Goal: Use online tool/utility

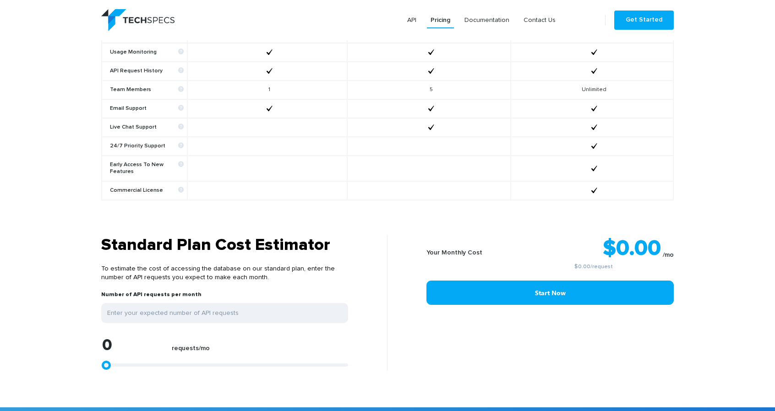
scroll to position [770, 0]
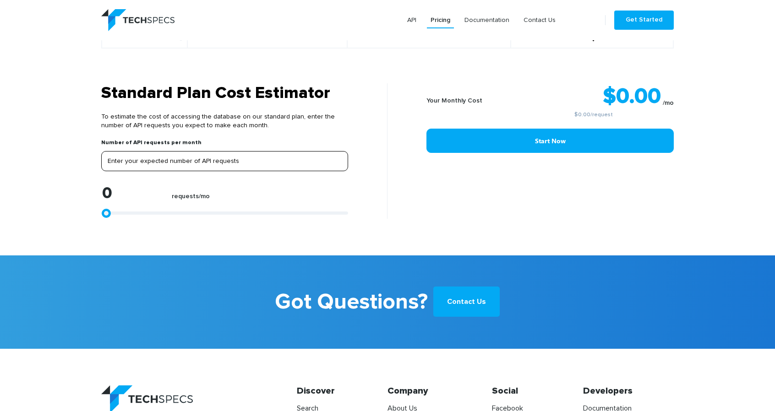
click at [182, 156] on input "tel" at bounding box center [224, 161] width 247 height 20
type input "5"
type input "50"
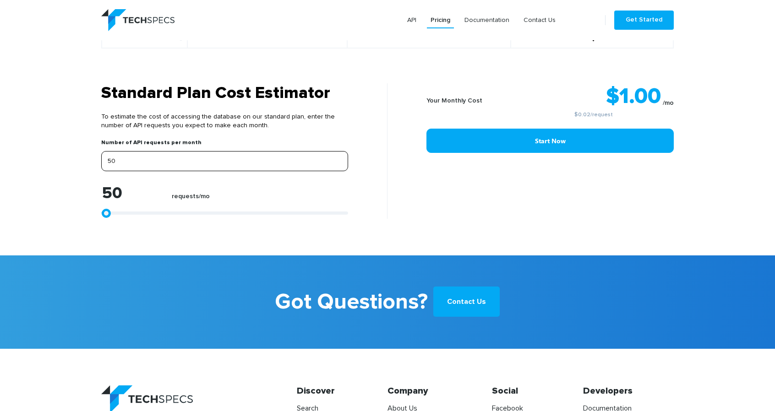
type input "500"
type input "5000"
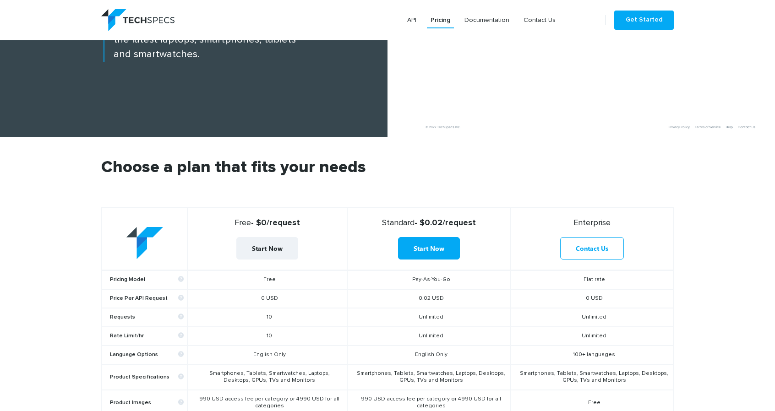
scroll to position [178, 0]
